Goal: Find specific page/section: Find specific page/section

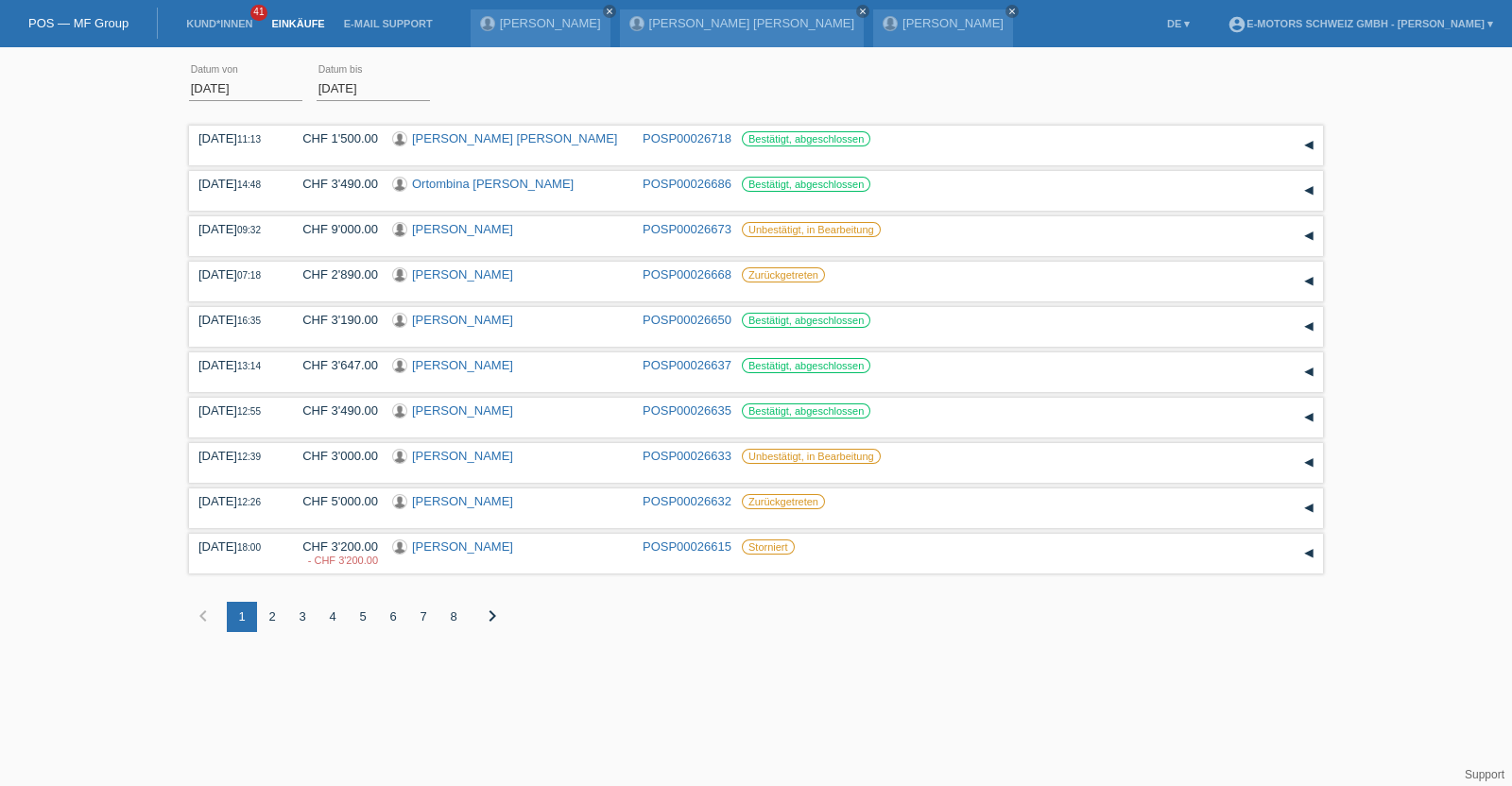
click at [281, 28] on link "Einkäufe" at bounding box center [298, 24] width 72 height 11
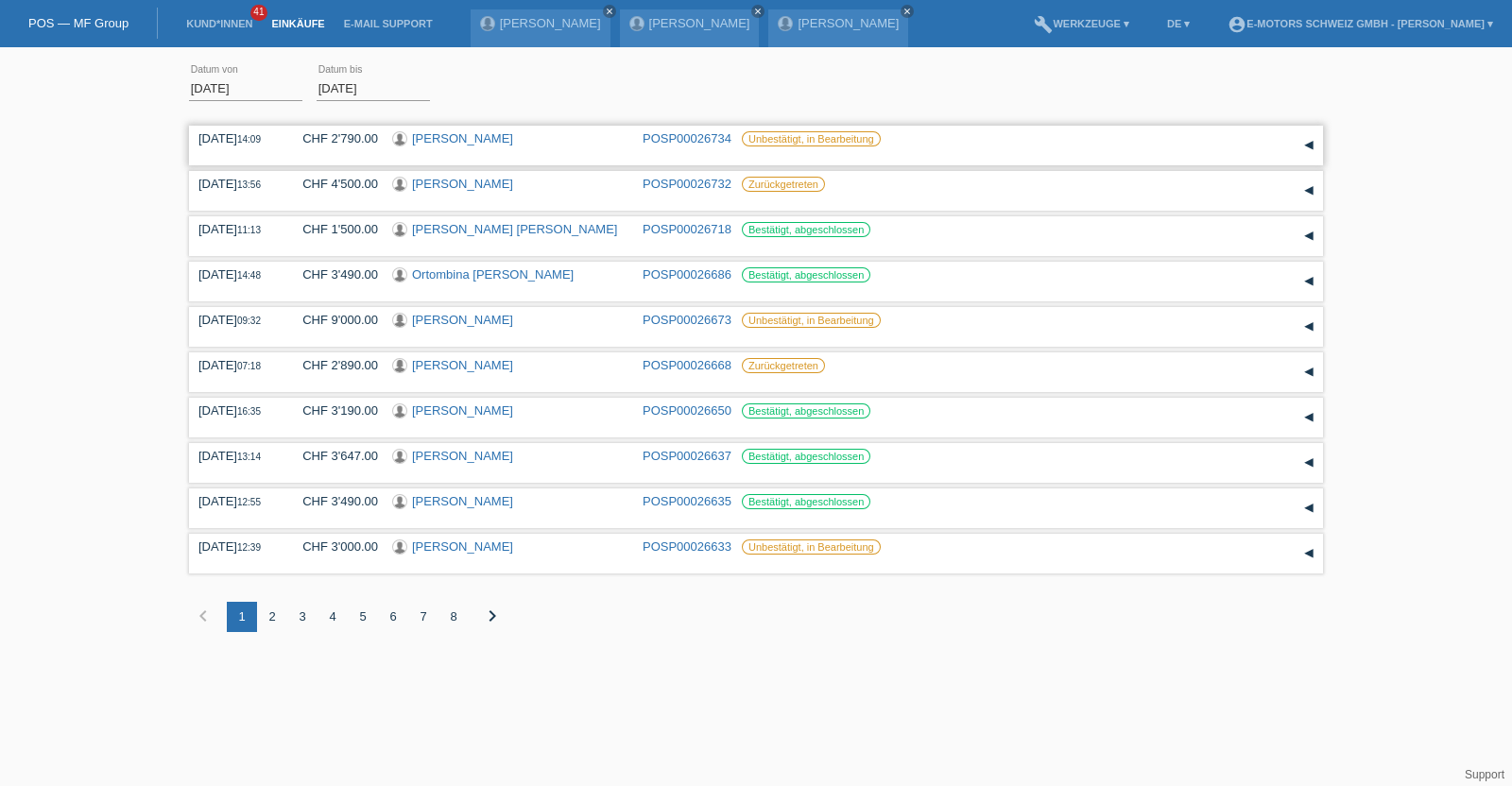
click at [462, 131] on link "[PERSON_NAME]" at bounding box center [462, 138] width 101 height 14
